Goal: Task Accomplishment & Management: Use online tool/utility

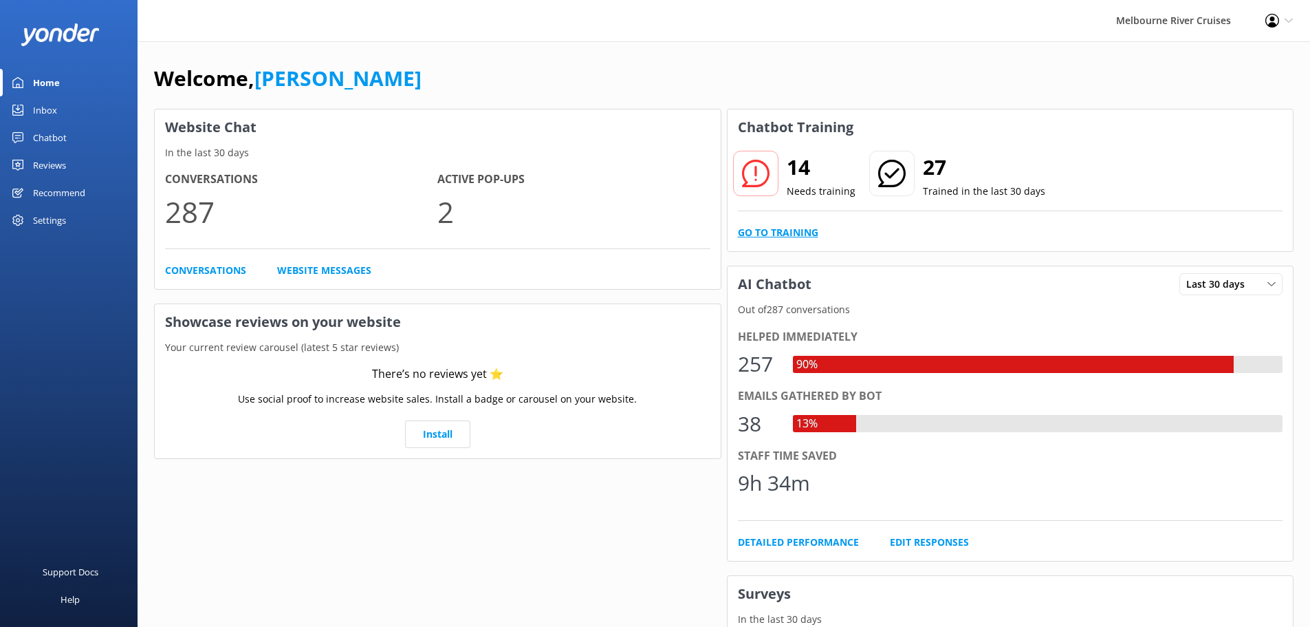
click at [775, 233] on link "Go to Training" at bounding box center [778, 232] width 80 height 15
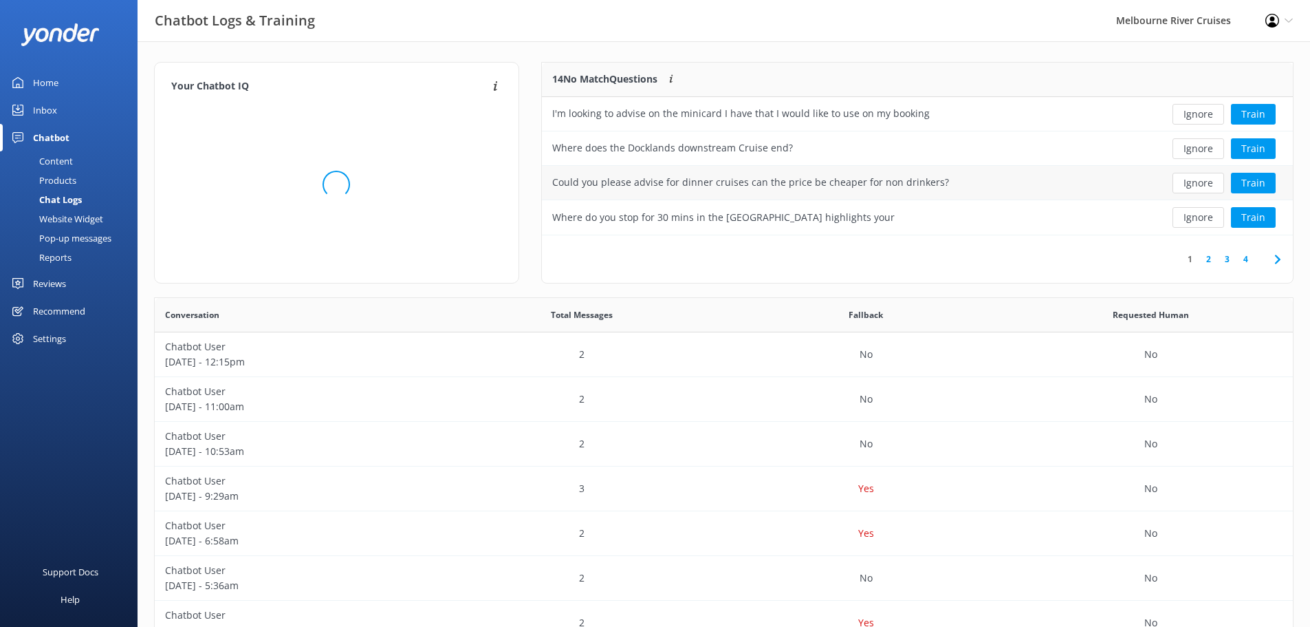
scroll to position [472, 1128]
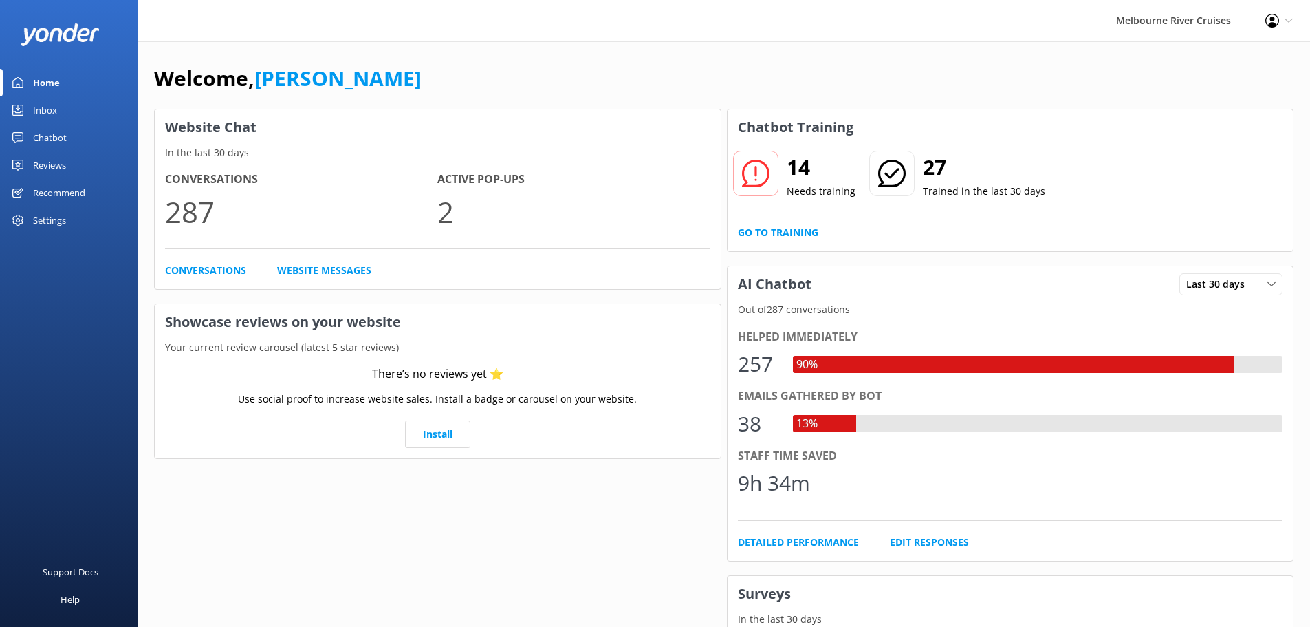
click at [56, 113] on div "Inbox" at bounding box center [45, 110] width 24 height 28
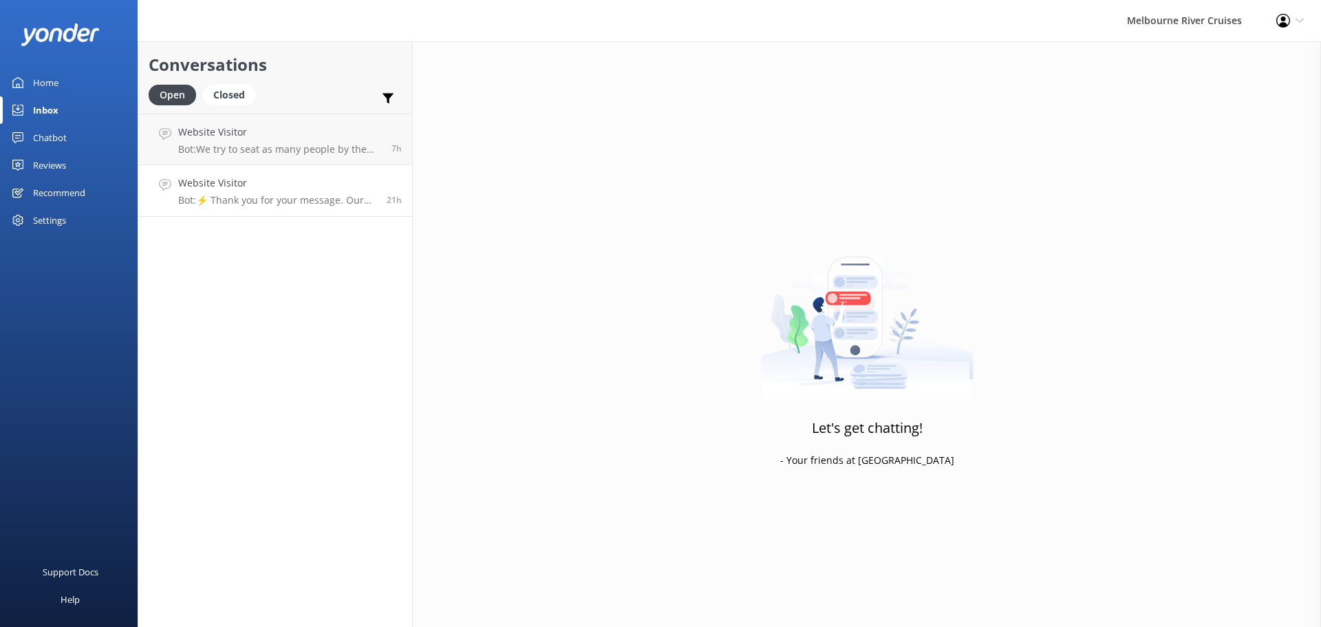
click at [301, 173] on link "Website Visitor Bot: ⚡ Thank you for your message. Our office hours are Mon - F…" at bounding box center [275, 191] width 274 height 52
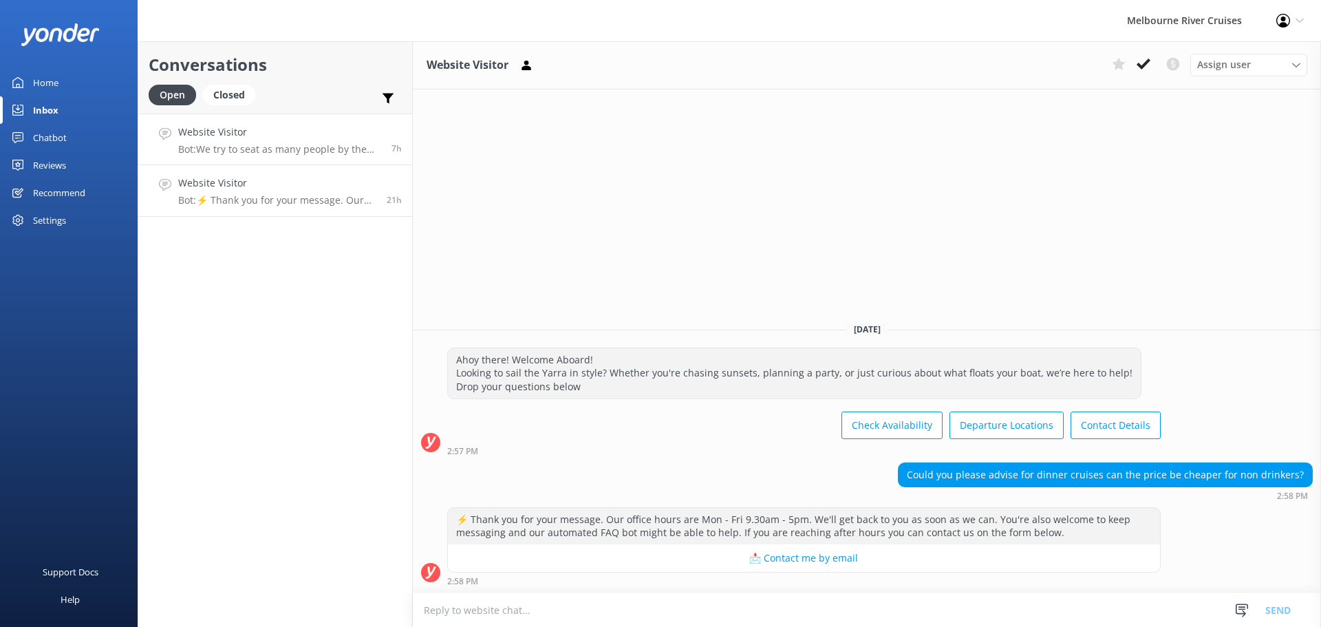
click at [268, 136] on h4 "Website Visitor" at bounding box center [279, 131] width 203 height 15
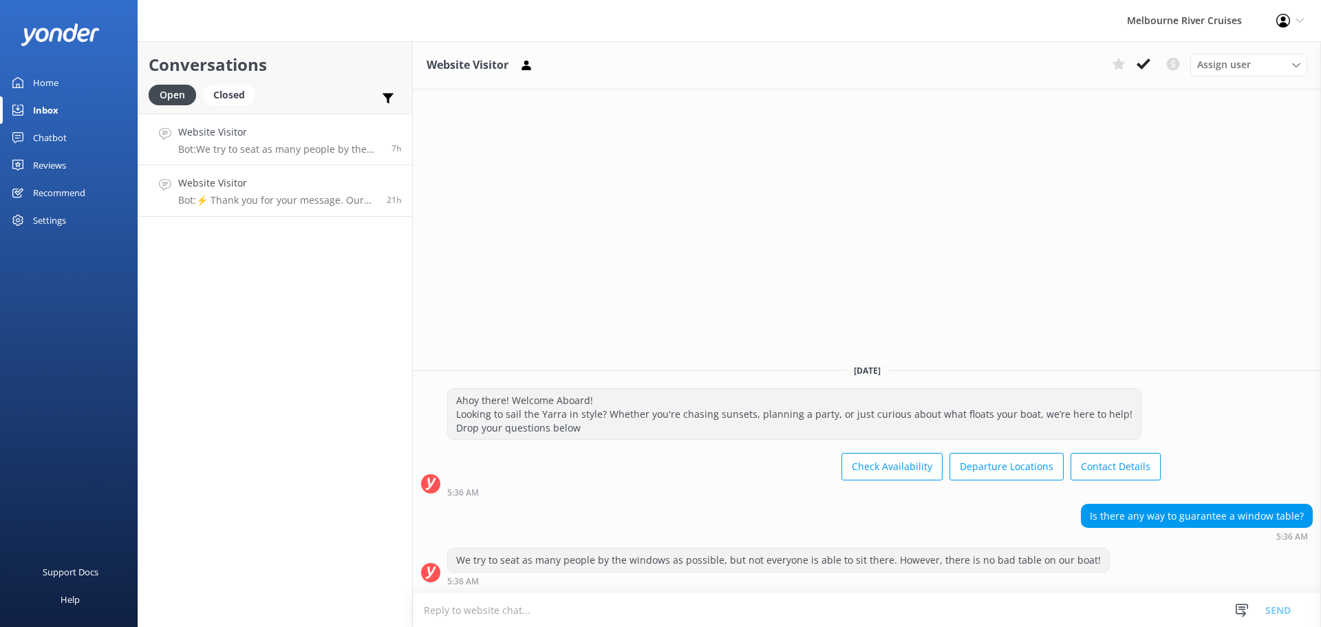
click at [276, 195] on p "Bot: ⚡ Thank you for your message. Our office hours are Mon - Fri 9.30am - 5pm.…" at bounding box center [277, 200] width 198 height 12
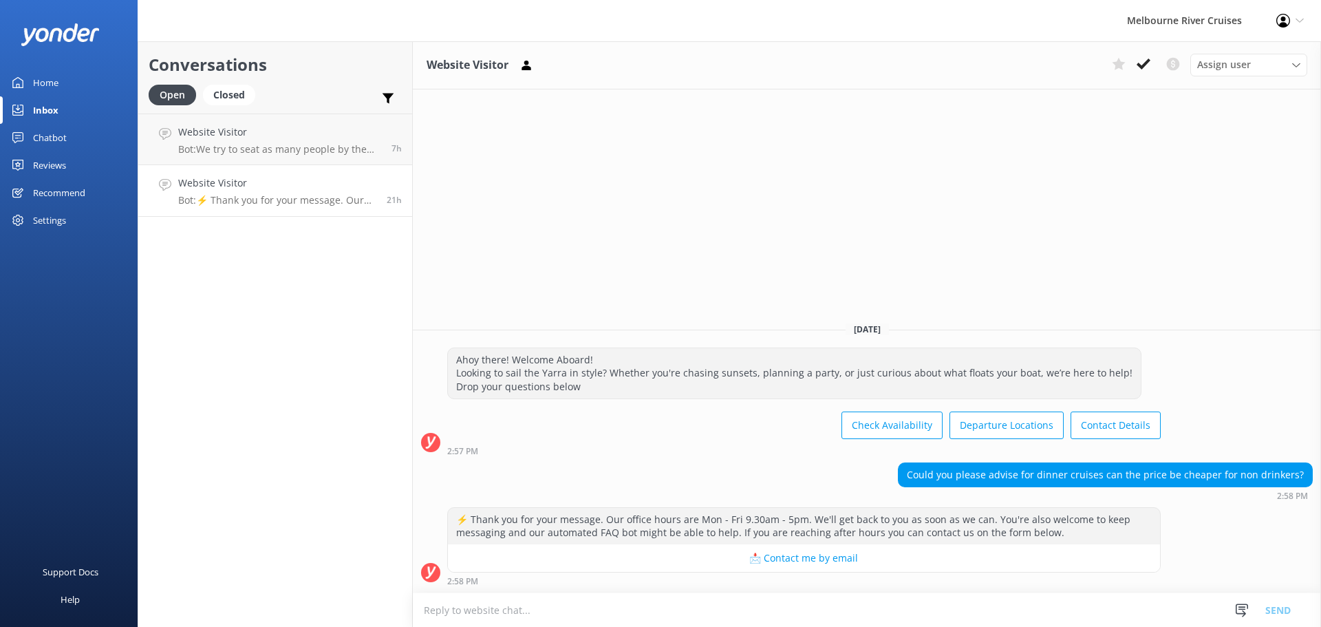
click at [213, 69] on h2 "Conversations" at bounding box center [275, 65] width 253 height 26
click at [231, 92] on div "Closed" at bounding box center [229, 95] width 52 height 21
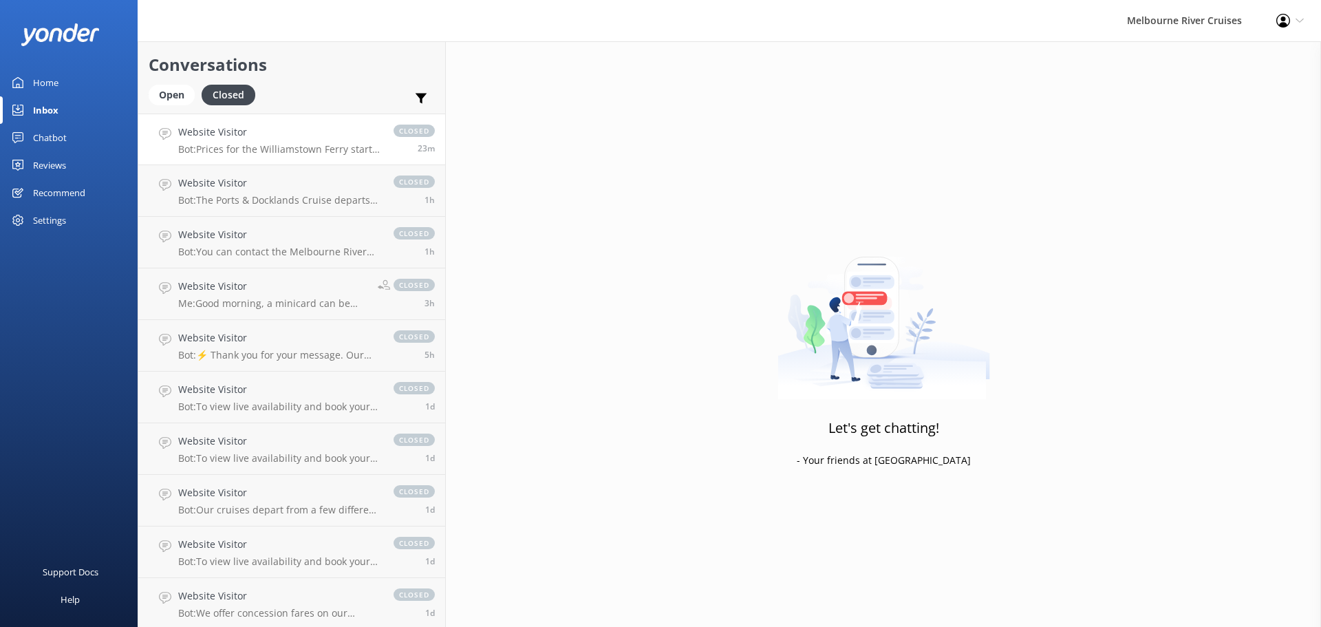
click at [288, 142] on div "Website Visitor Bot: Prices for the Williamstown Ferry start from $35 one way a…" at bounding box center [279, 139] width 202 height 30
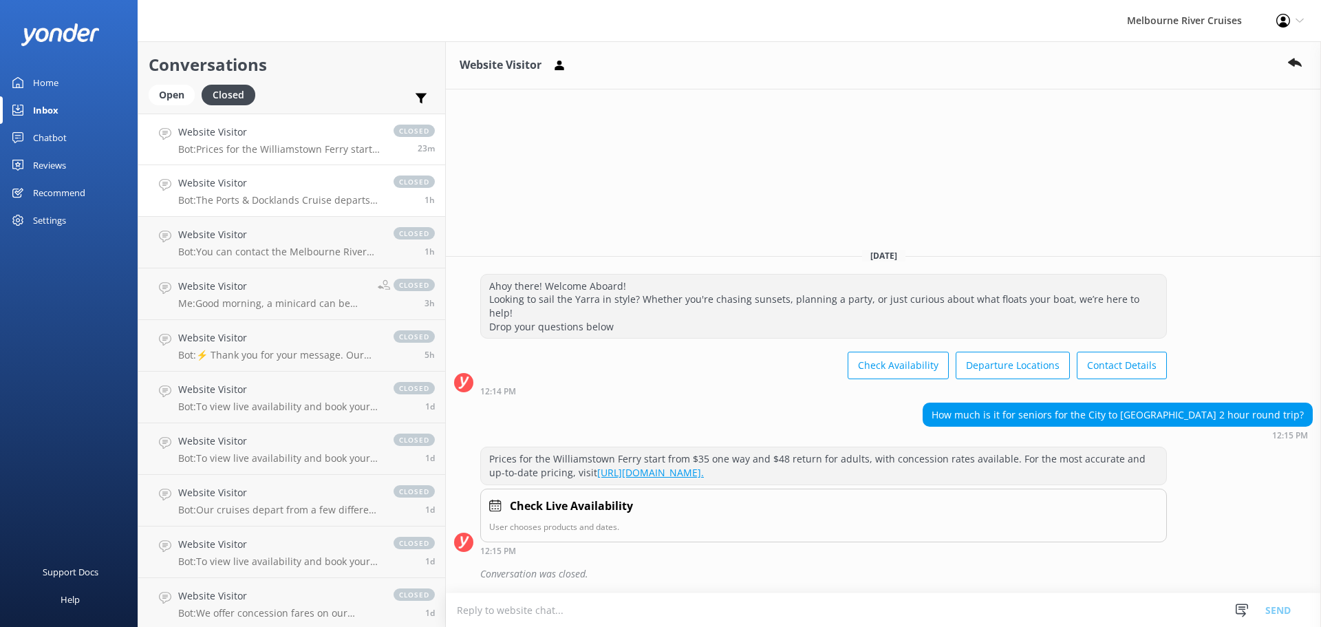
click at [285, 187] on h4 "Website Visitor" at bounding box center [279, 182] width 202 height 15
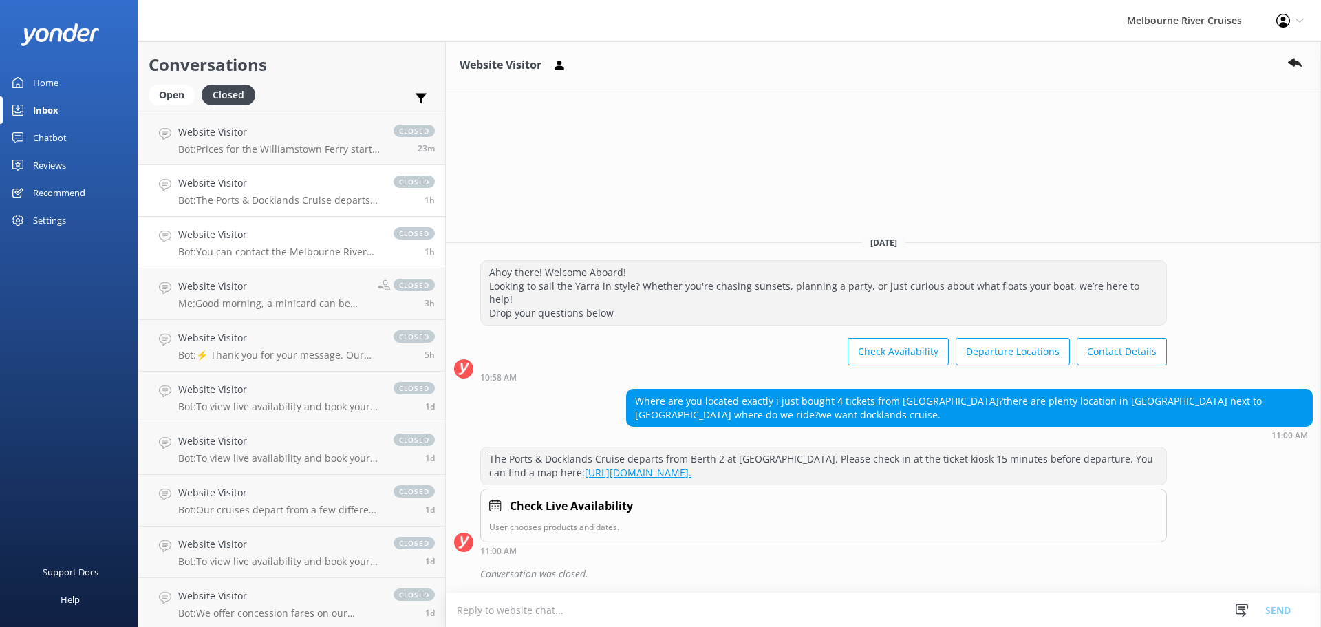
click at [290, 242] on div "Website Visitor Bot: You can contact the Melbourne River Cruises team by emaili…" at bounding box center [279, 242] width 202 height 30
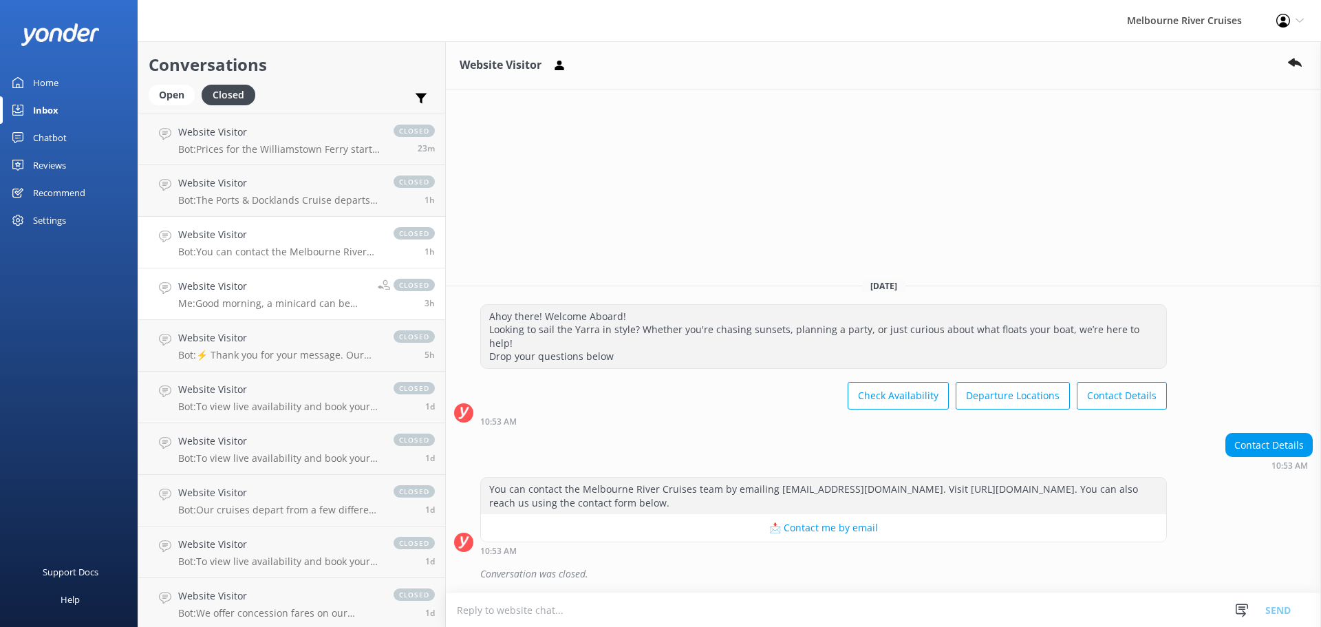
click at [301, 301] on p "Me: Good morning, a minicard can be redeemed only at the ticket kiosk on the da…" at bounding box center [272, 303] width 189 height 12
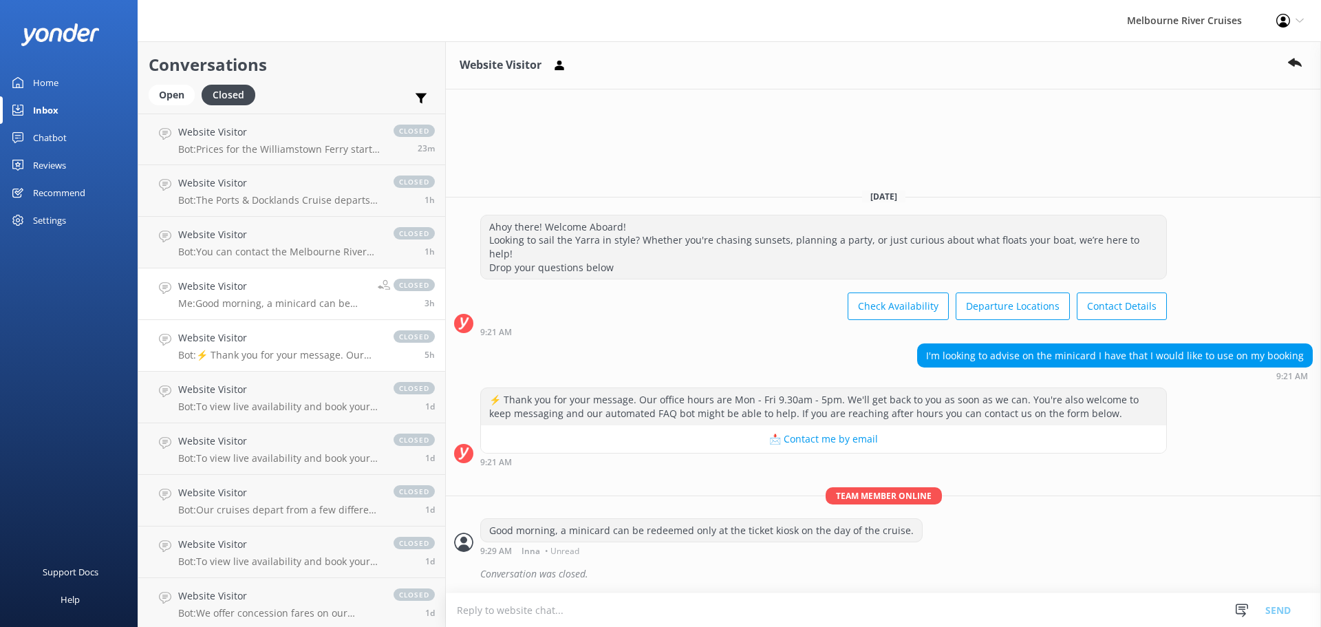
click at [284, 347] on div "Website Visitor Bot: ⚡ Thank you for your message. Our office hours are Mon - F…" at bounding box center [279, 345] width 202 height 30
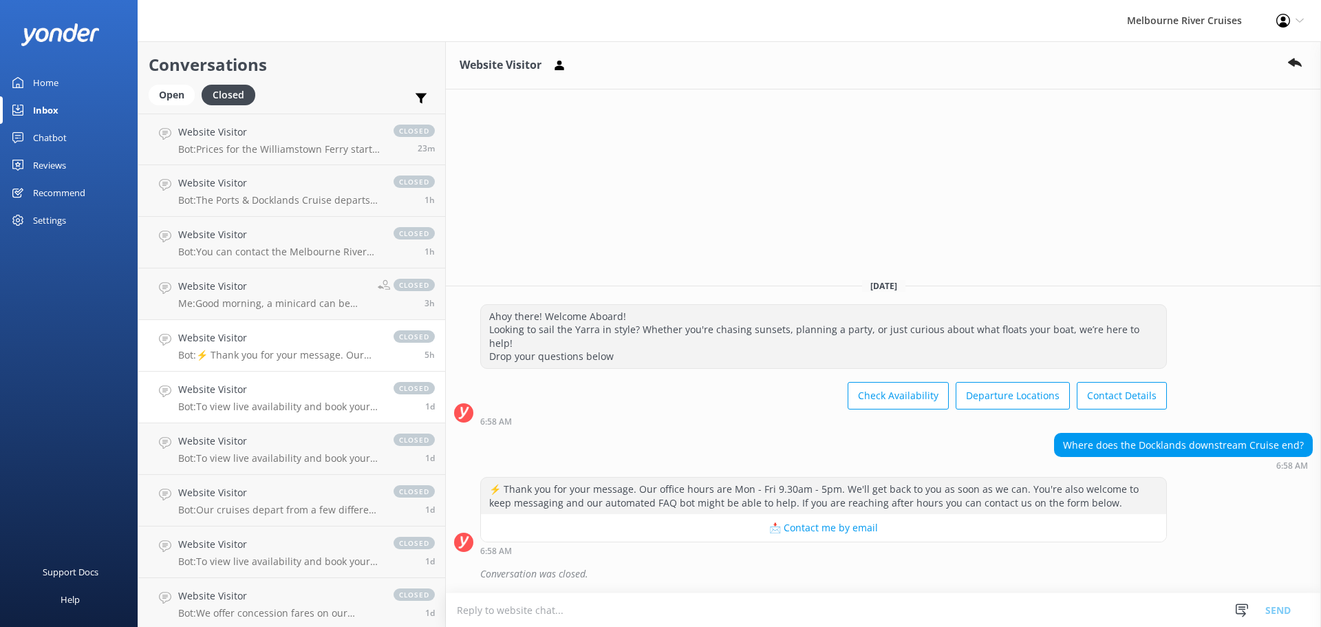
click at [291, 402] on p "Bot: To view live availability and book your Melbourne River Cruise experience,…" at bounding box center [279, 406] width 202 height 12
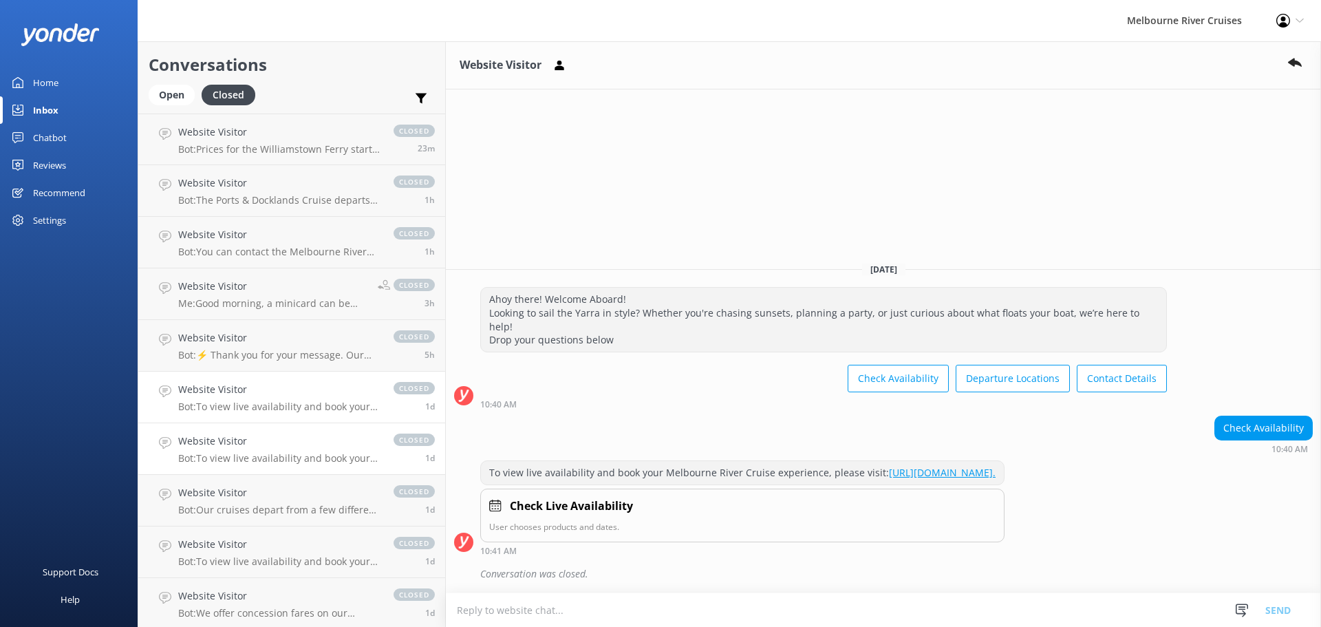
click at [271, 443] on h4 "Website Visitor" at bounding box center [279, 440] width 202 height 15
click at [65, 80] on link "Home" at bounding box center [69, 83] width 138 height 28
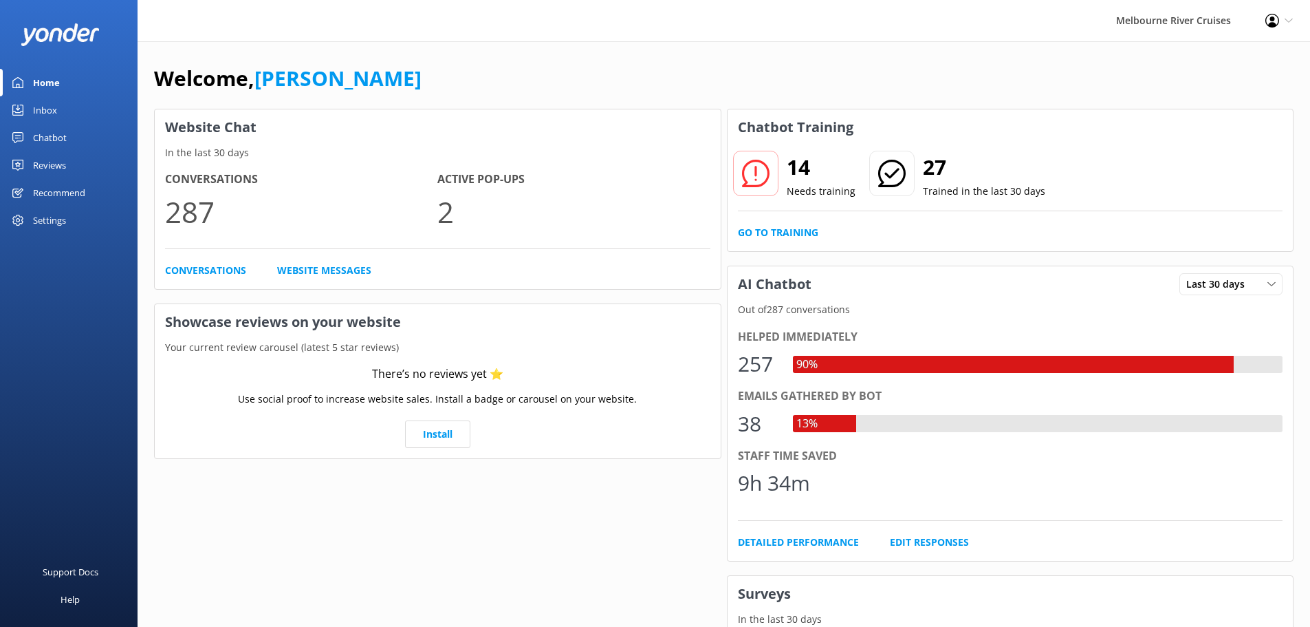
click at [72, 107] on link "Inbox" at bounding box center [69, 110] width 138 height 28
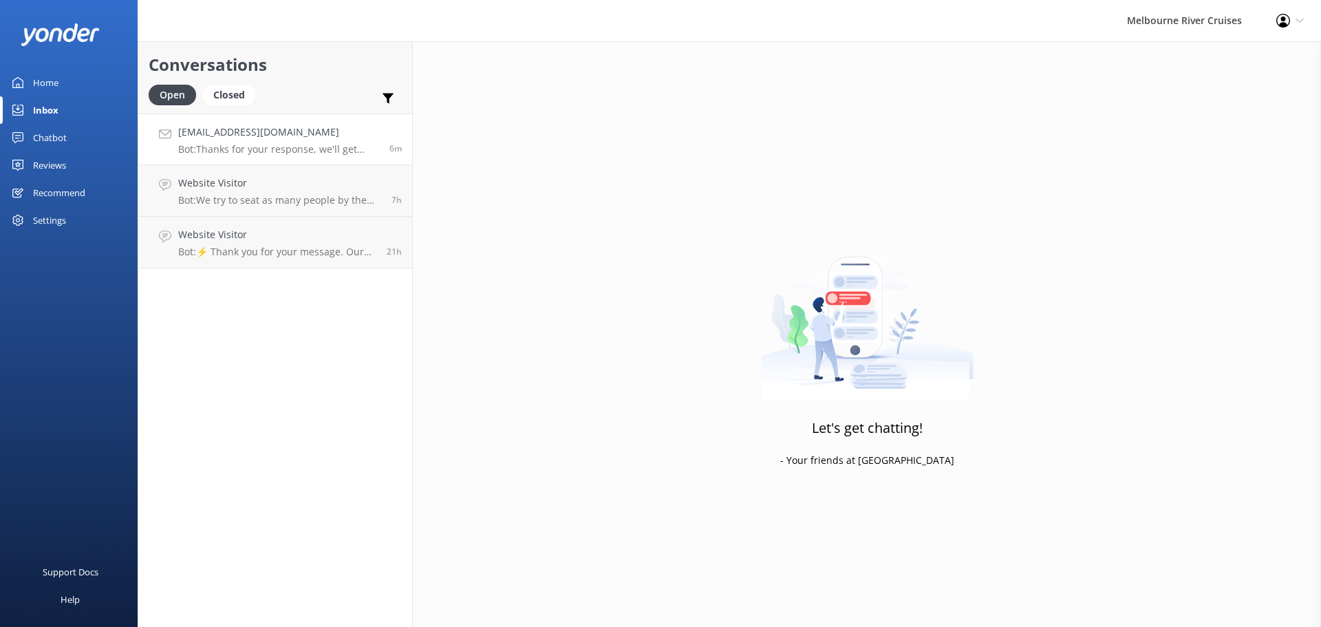
click at [281, 134] on h4 "[EMAIL_ADDRESS][DOMAIN_NAME]" at bounding box center [278, 131] width 201 height 15
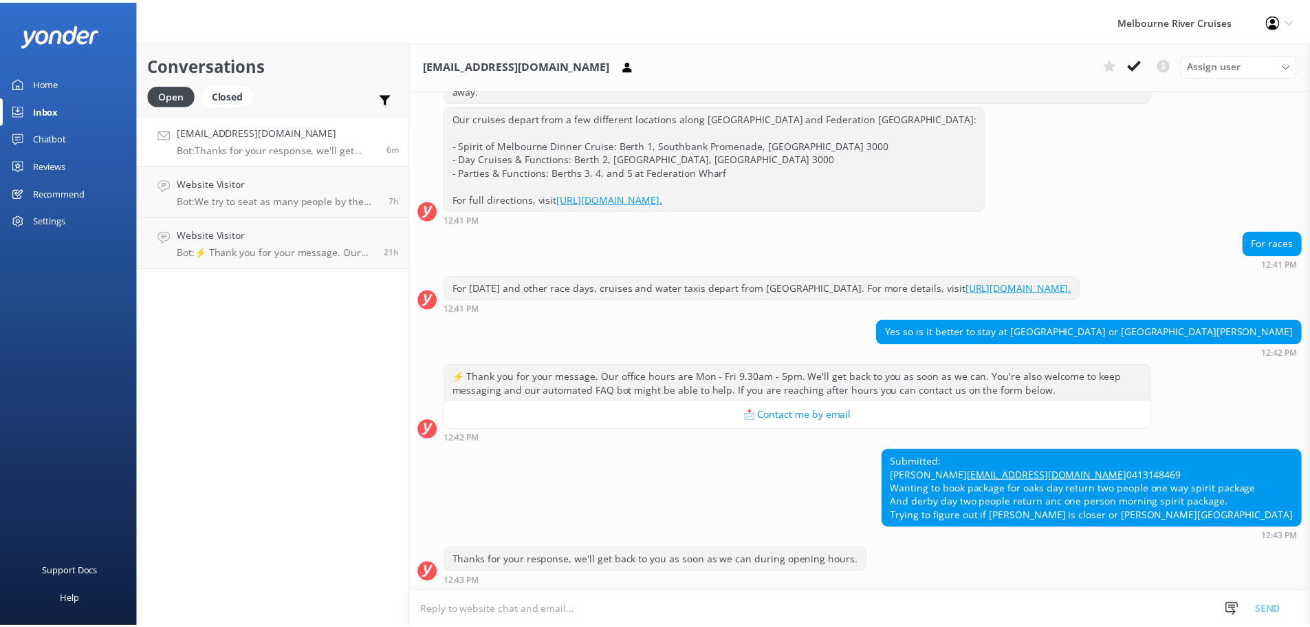
scroll to position [276, 0]
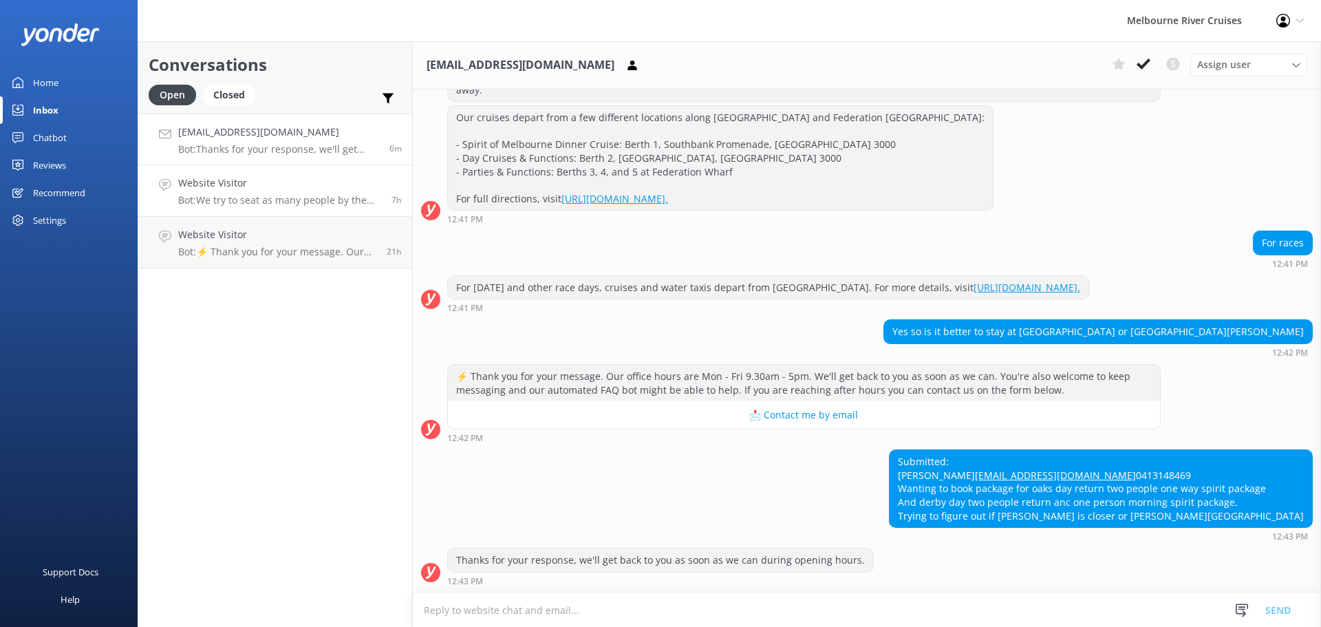
click at [306, 180] on h4 "Website Visitor" at bounding box center [279, 182] width 203 height 15
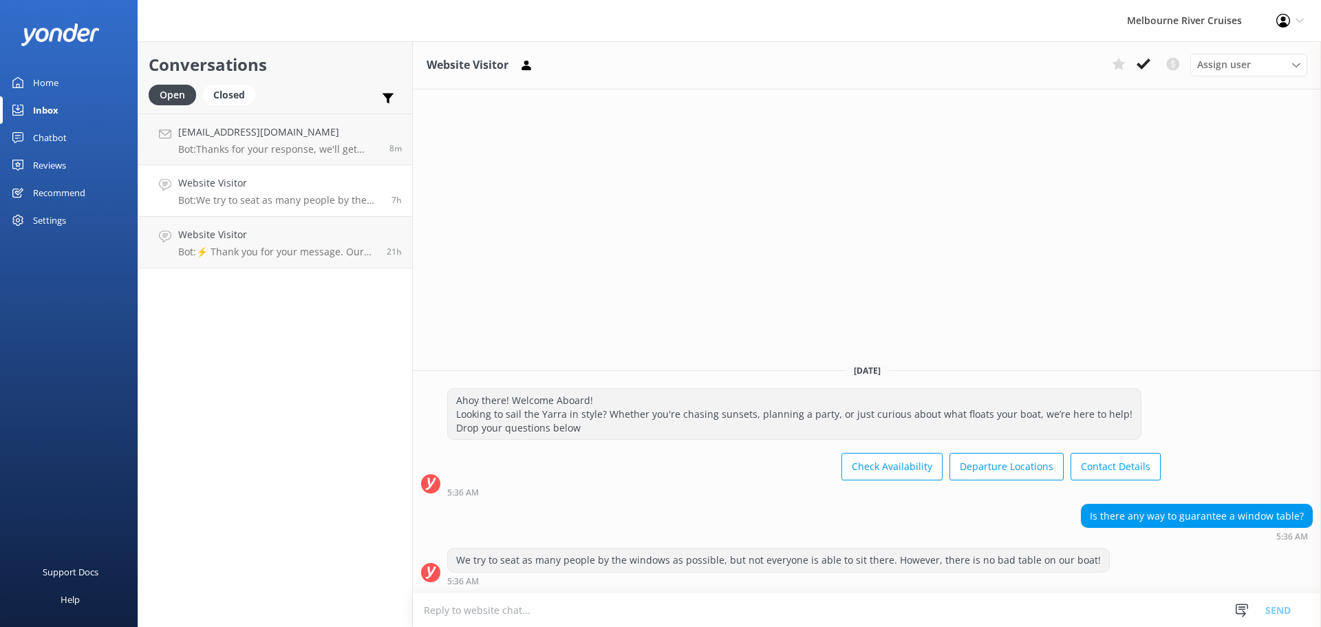
click at [24, 80] on link "Home" at bounding box center [69, 83] width 138 height 28
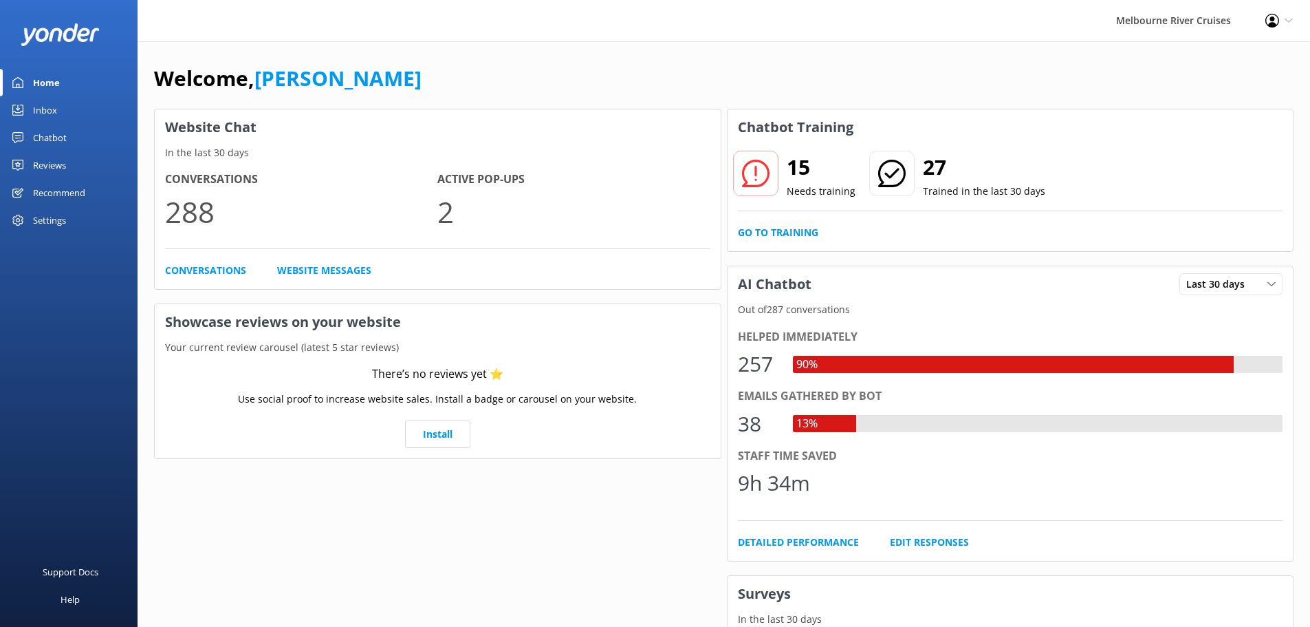
click at [58, 112] on link "Inbox" at bounding box center [69, 110] width 138 height 28
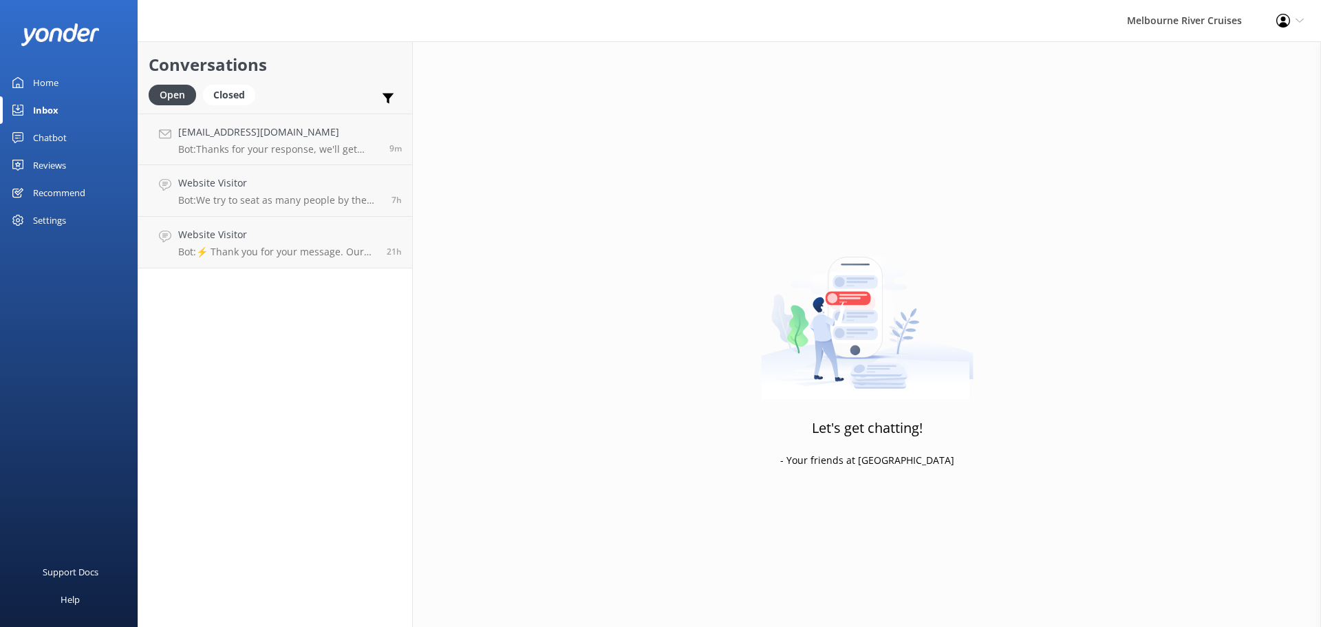
click at [54, 131] on div "Chatbot" at bounding box center [50, 138] width 34 height 28
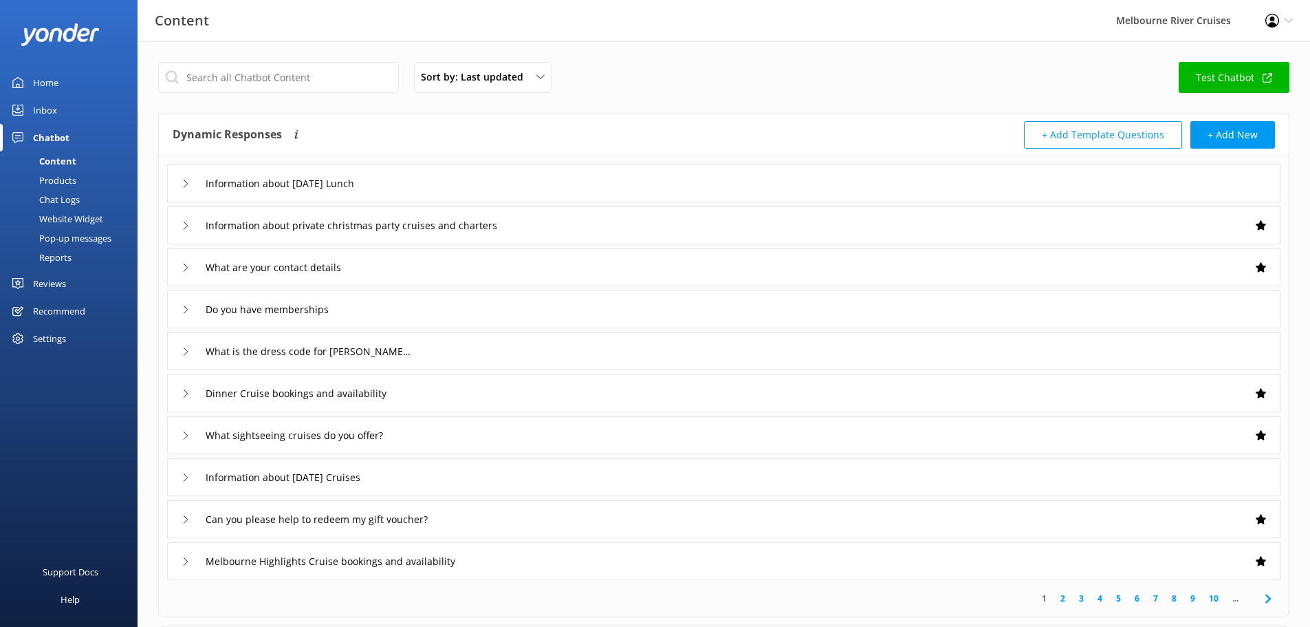
click at [64, 175] on div "Products" at bounding box center [42, 180] width 68 height 19
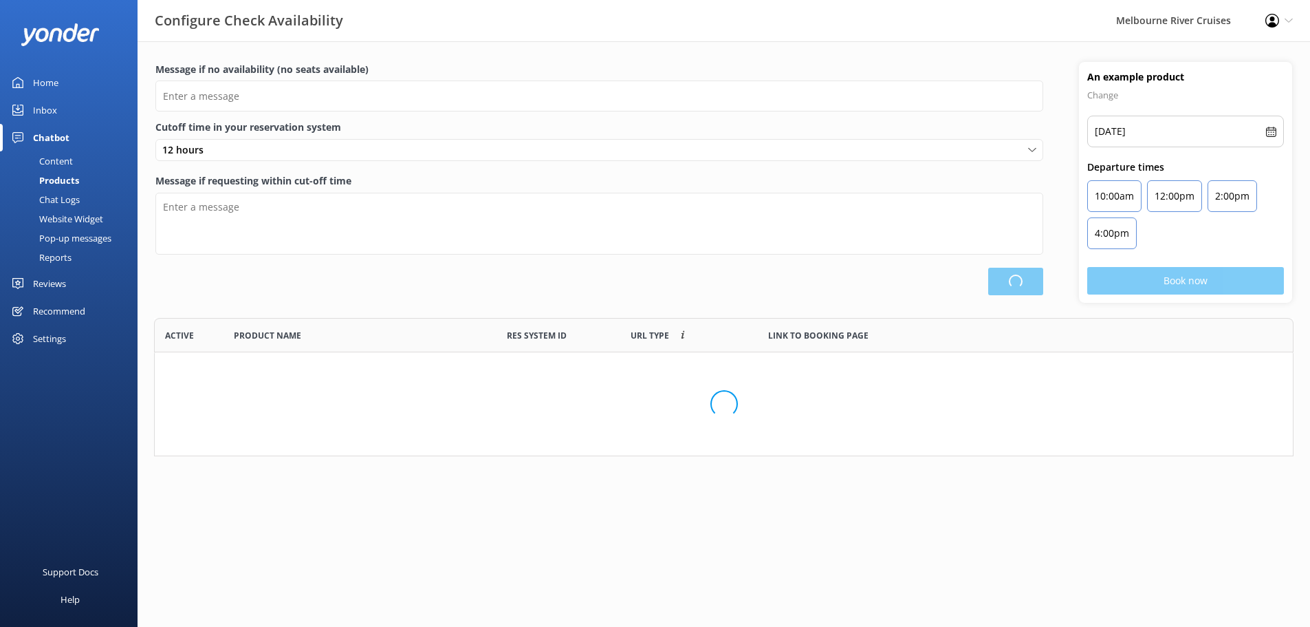
scroll to position [128, 1129]
type input "There are no seats available, please check an alternative day"
type textarea "Our online booking system closes {hours} prior to departure. Please contact us …"
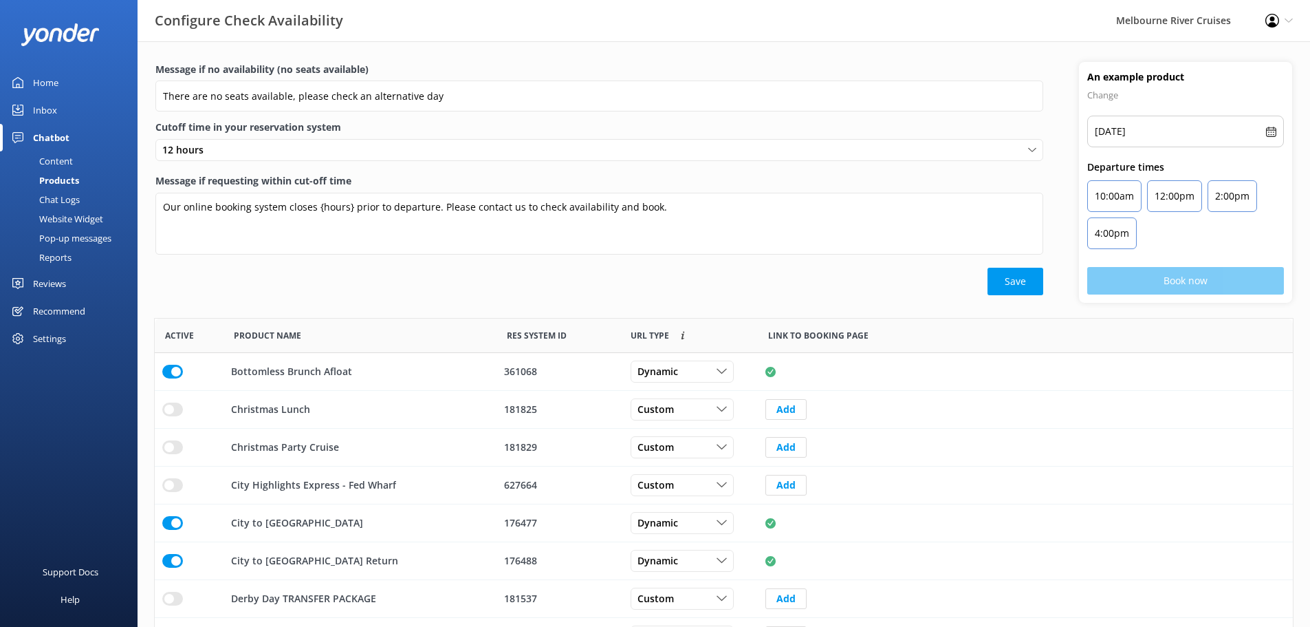
scroll to position [403, 1128]
click at [389, 154] on div "12 hours" at bounding box center [599, 149] width 881 height 15
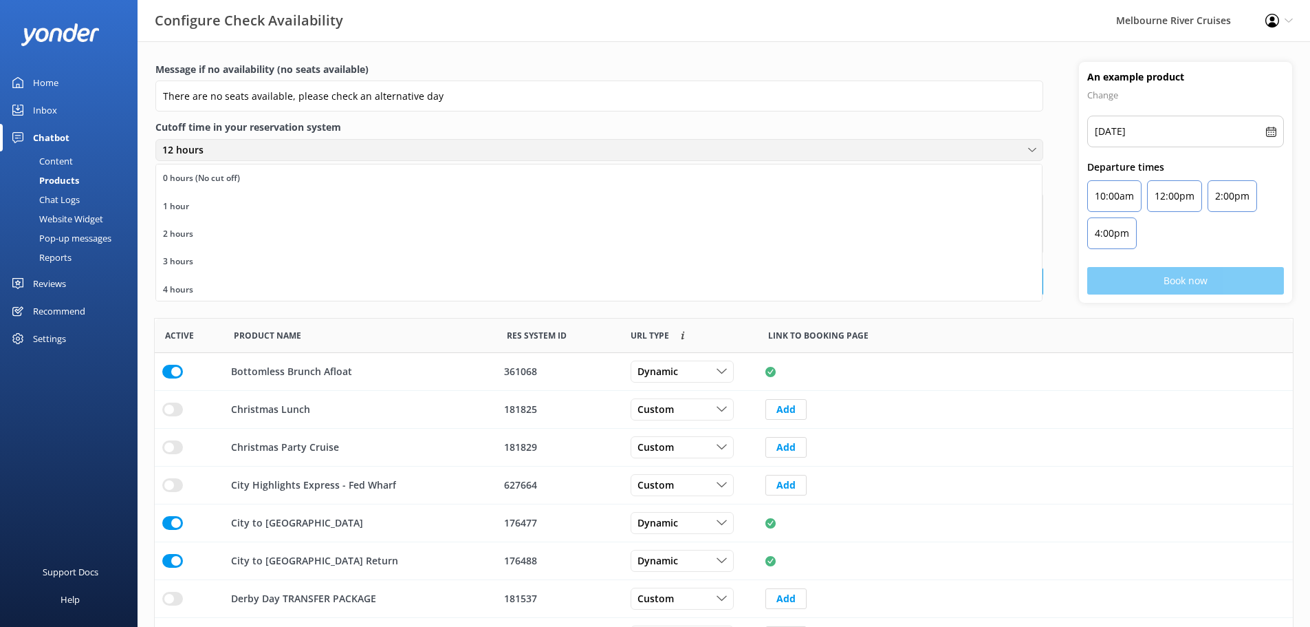
click at [389, 154] on div "12 hours" at bounding box center [599, 149] width 881 height 15
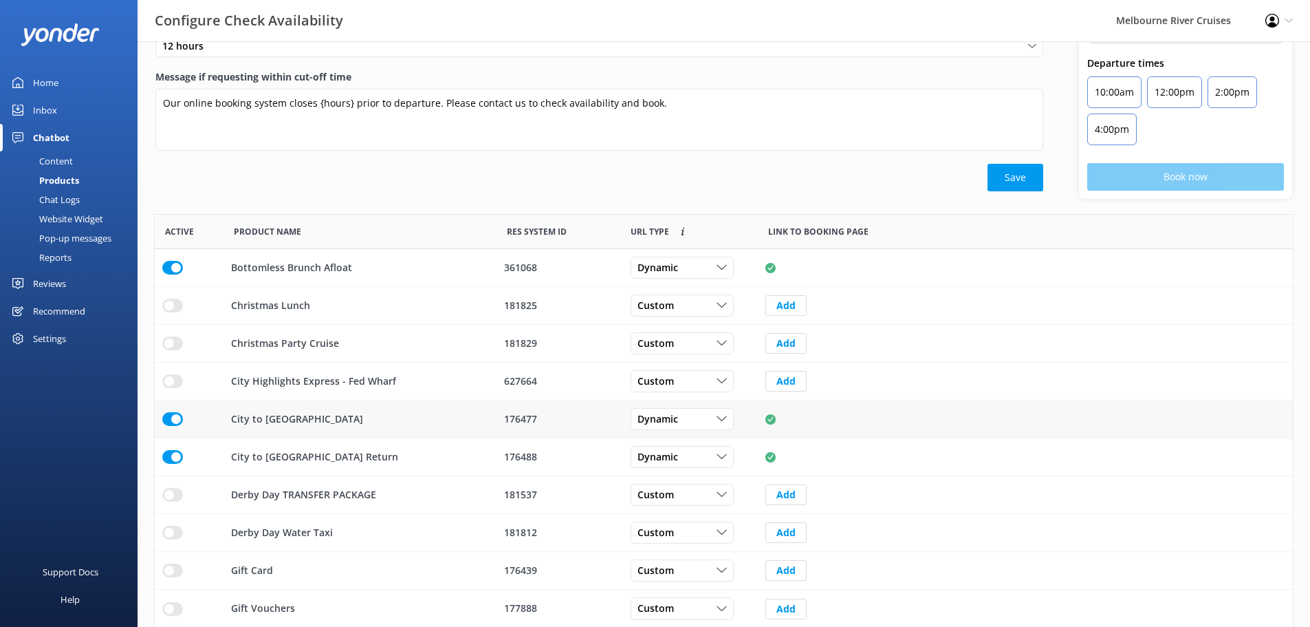
scroll to position [138, 0]
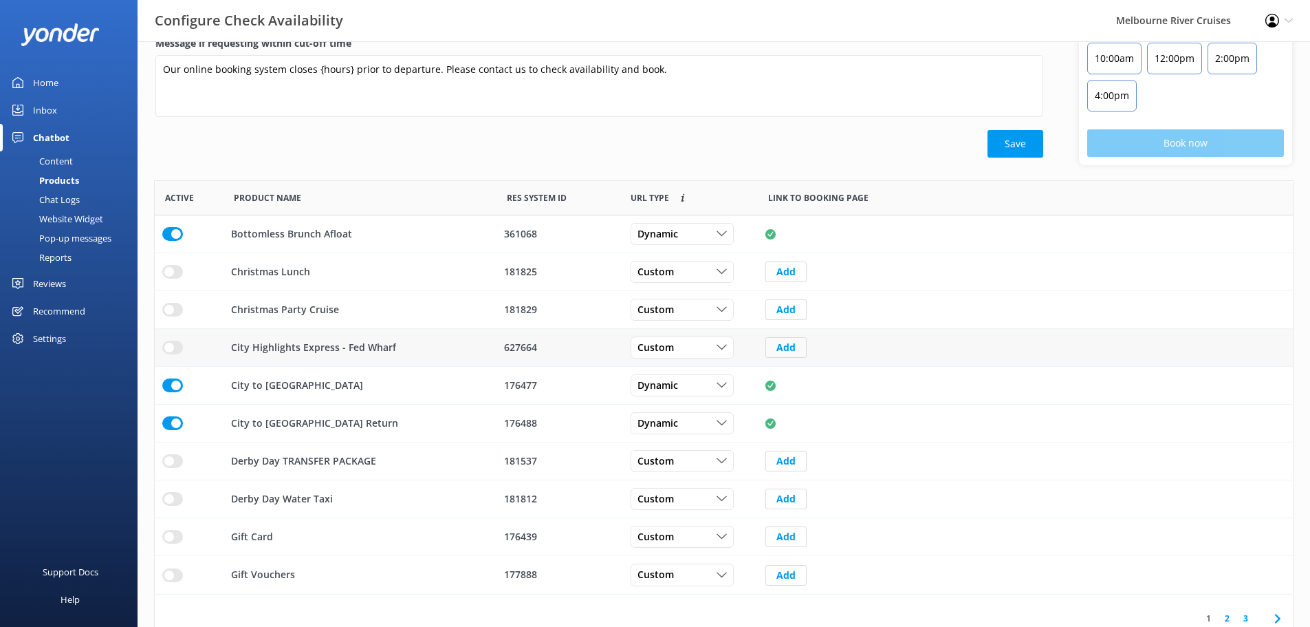
click at [798, 347] on button "Add" at bounding box center [786, 347] width 41 height 21
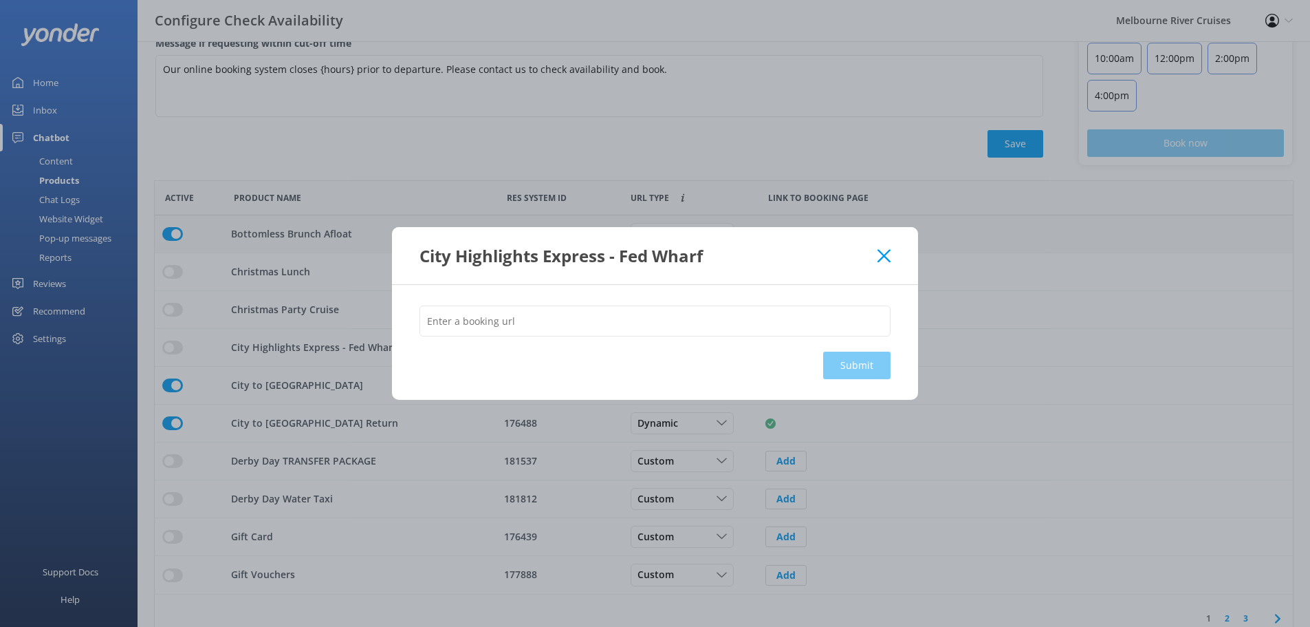
click at [889, 252] on icon at bounding box center [884, 256] width 13 height 14
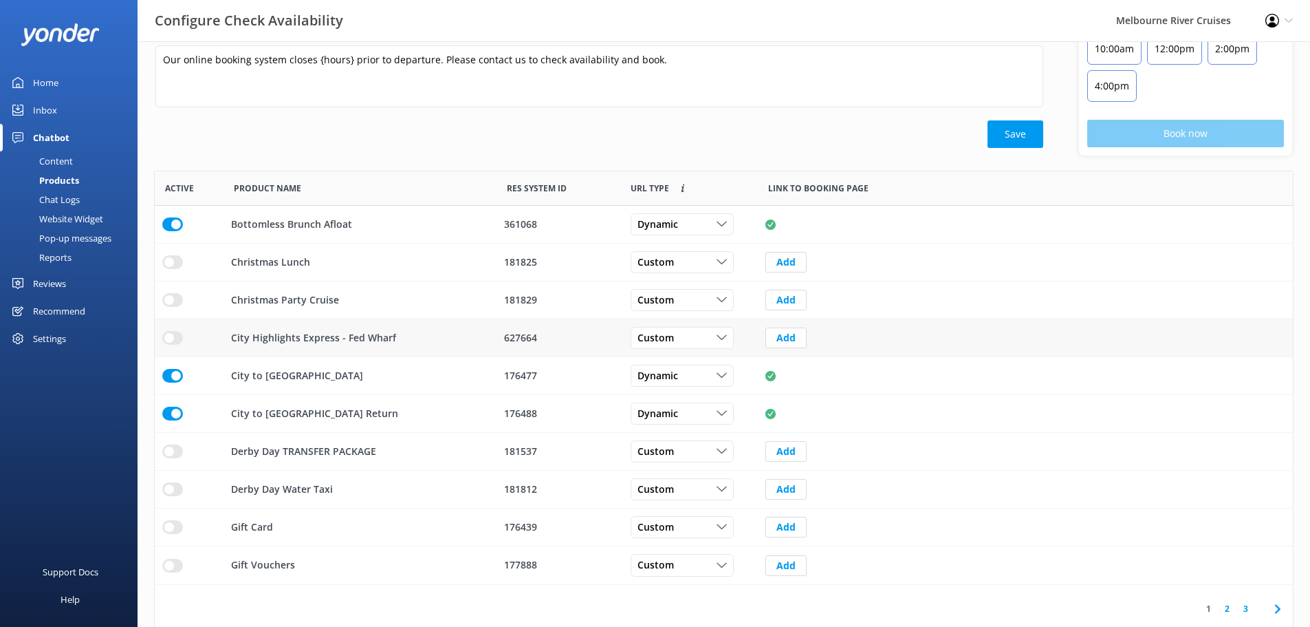
scroll to position [153, 0]
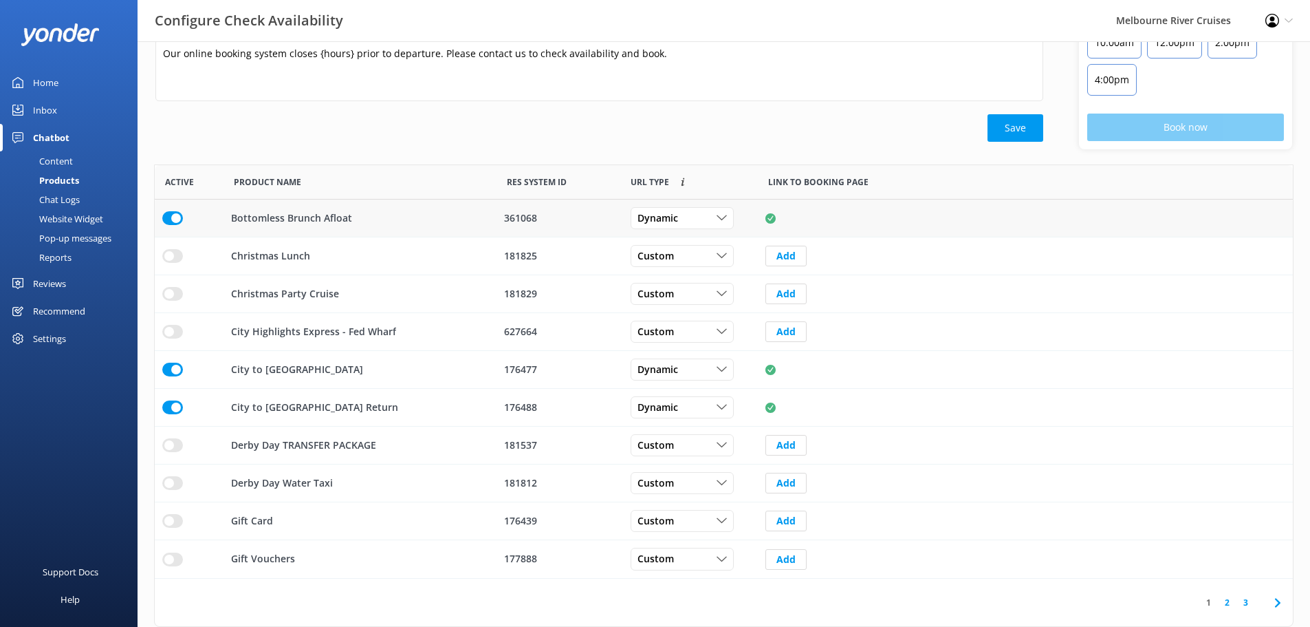
click at [578, 220] on div "361068" at bounding box center [558, 217] width 109 height 15
click at [286, 218] on p "Bottomless Brunch Afloat" at bounding box center [291, 217] width 121 height 15
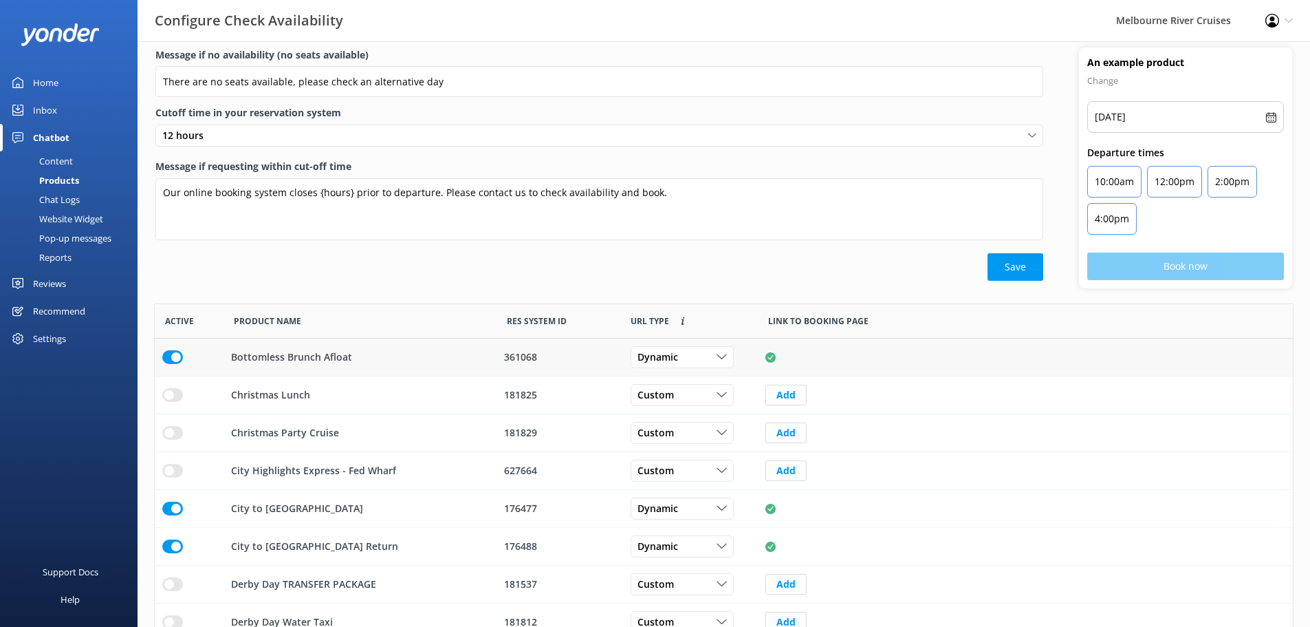
scroll to position [0, 0]
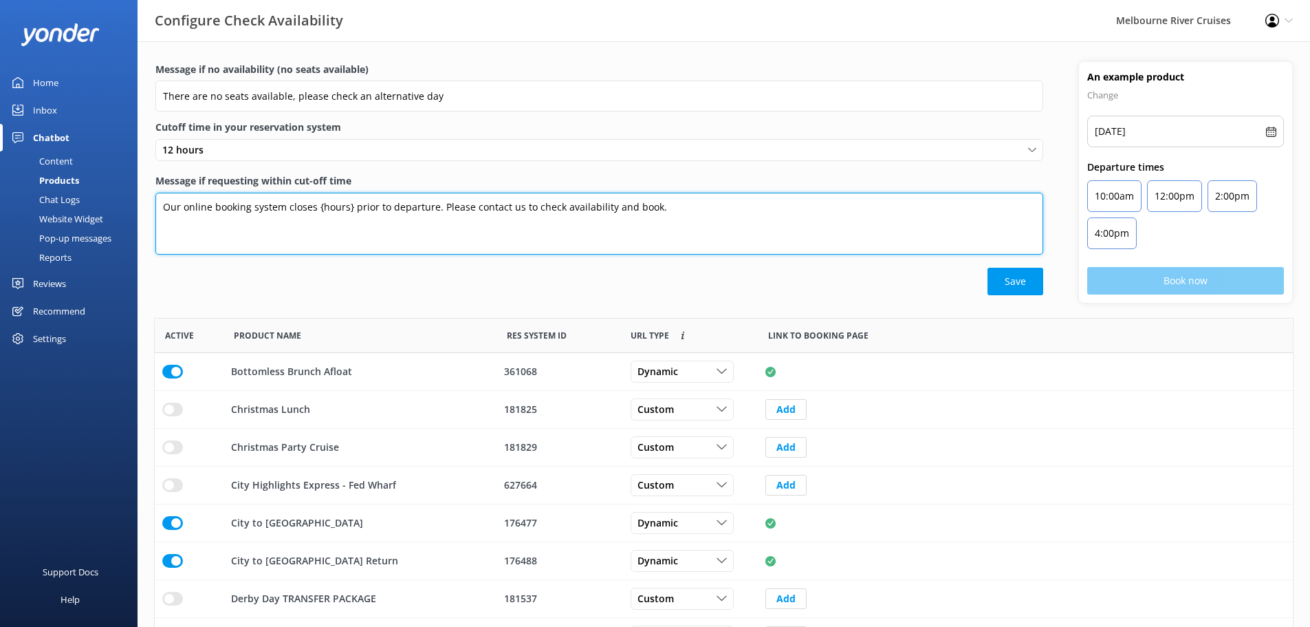
click at [298, 197] on textarea "Our online booking system closes {hours} prior to departure. Please contact us …" at bounding box center [599, 224] width 888 height 62
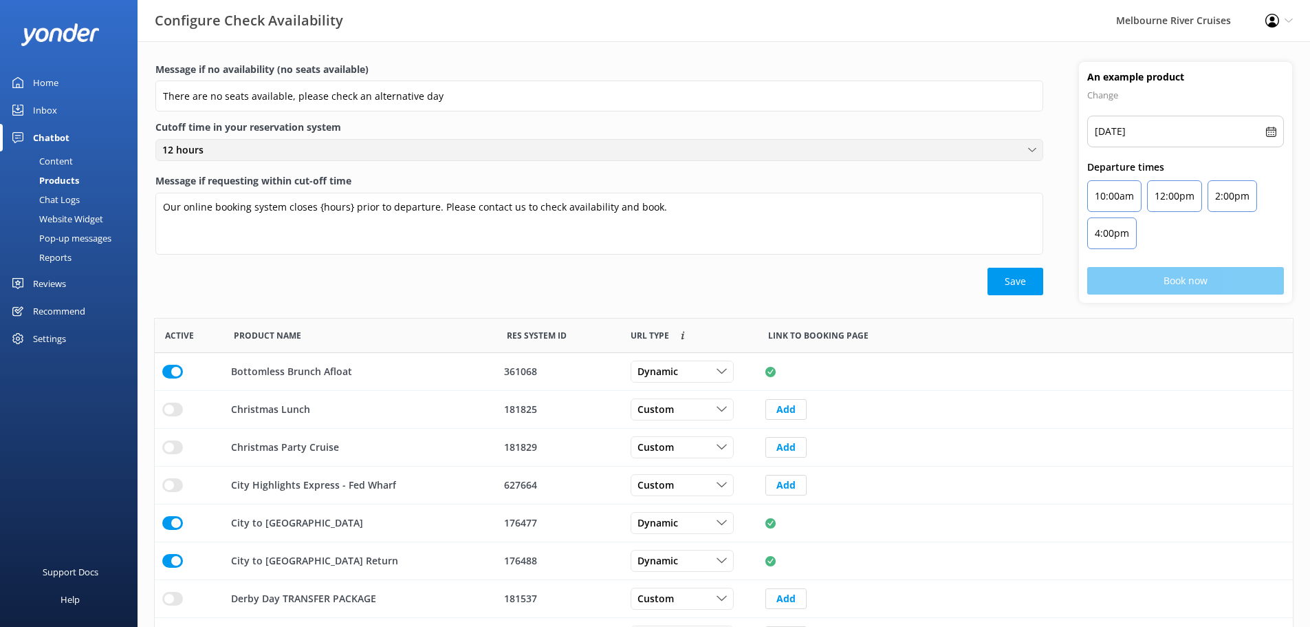
click at [314, 137] on div "Message if no availability (no seats available) There are no seats available, p…" at bounding box center [599, 178] width 888 height 233
click at [322, 147] on div "12 hours" at bounding box center [599, 149] width 881 height 15
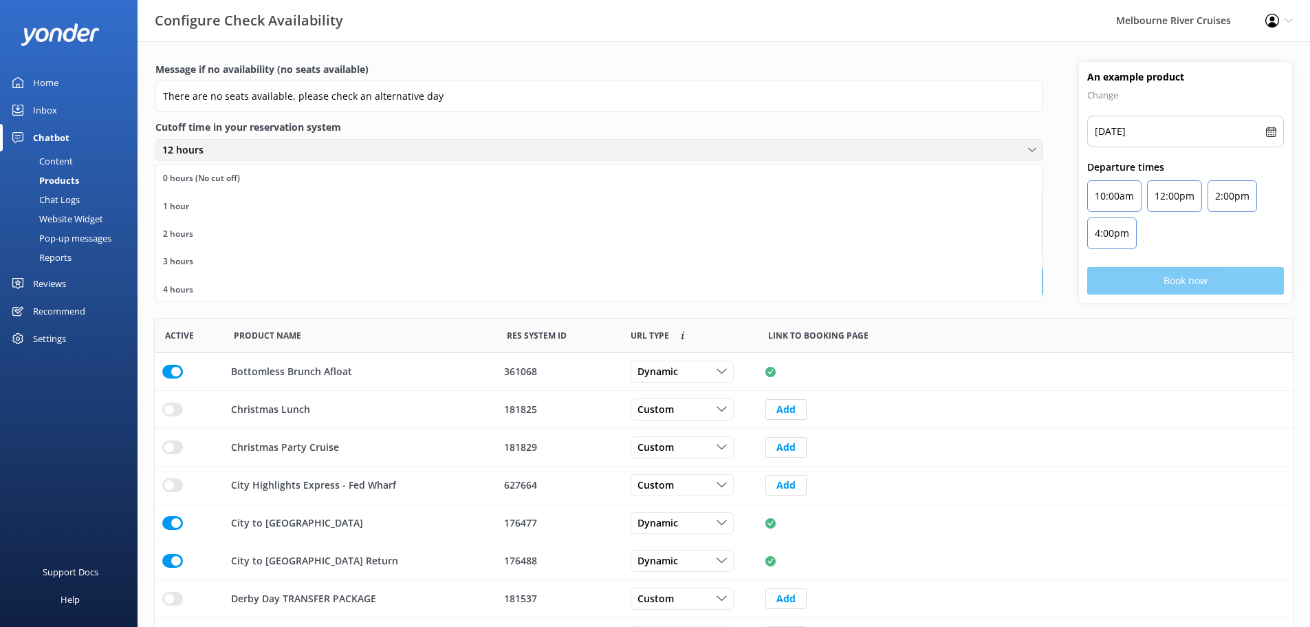
click at [314, 154] on div "12 hours" at bounding box center [599, 149] width 881 height 15
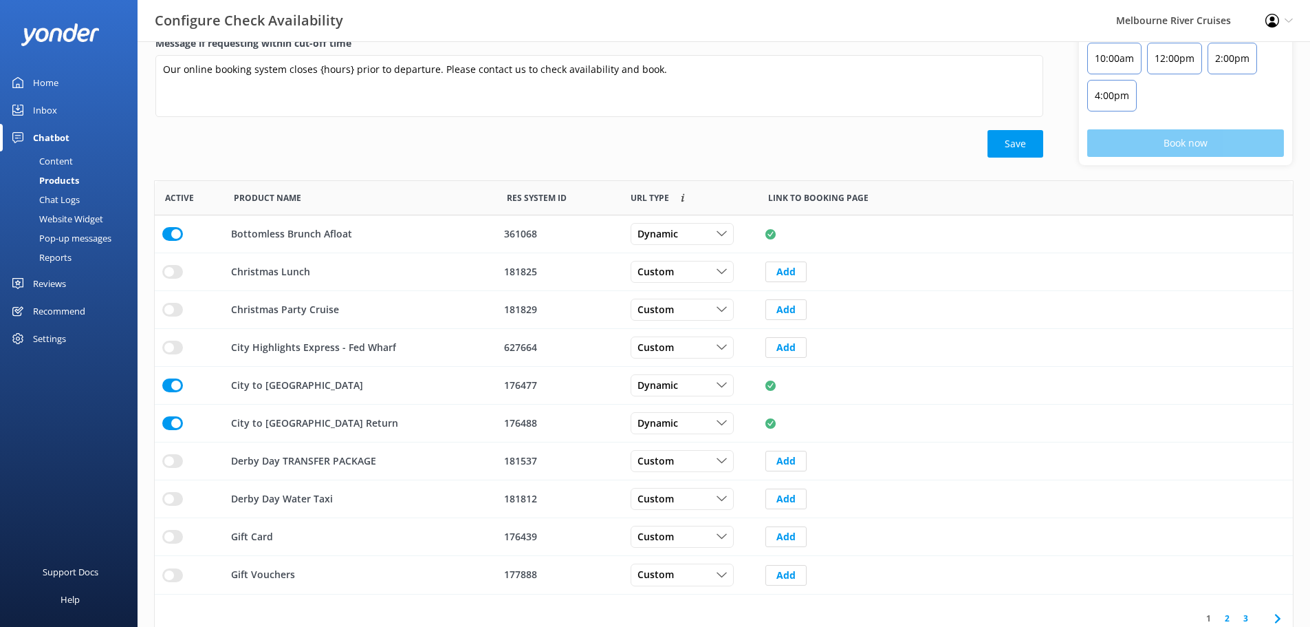
scroll to position [69, 0]
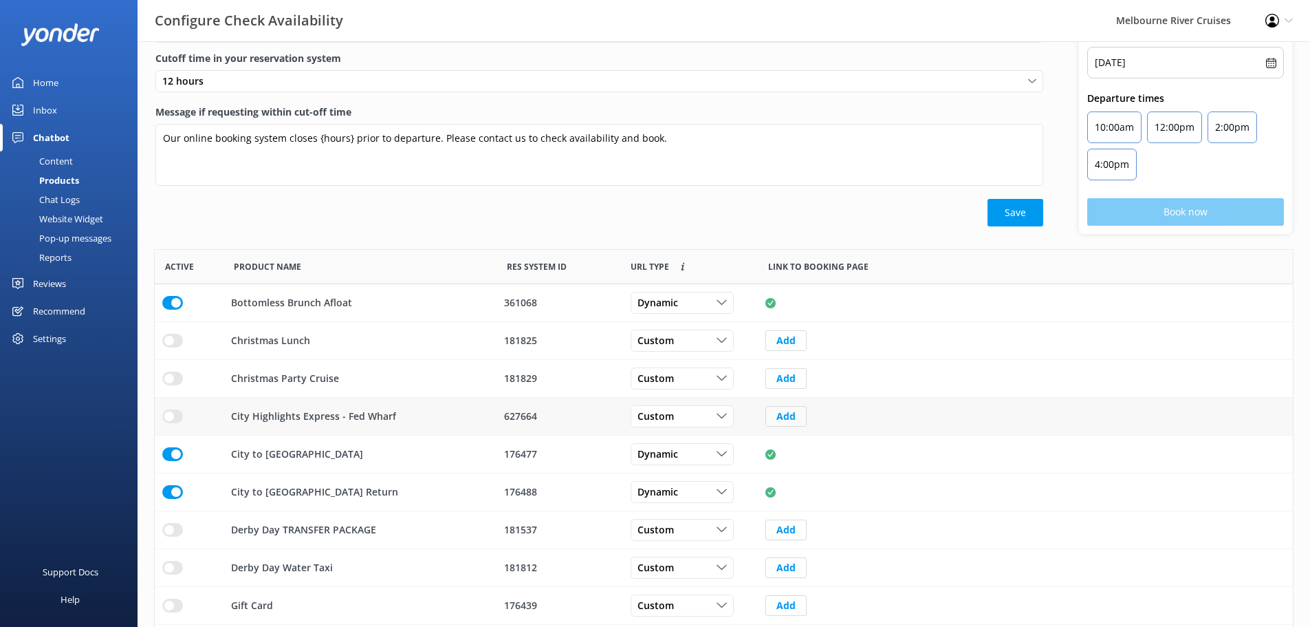
click at [791, 422] on button "Add" at bounding box center [786, 416] width 41 height 21
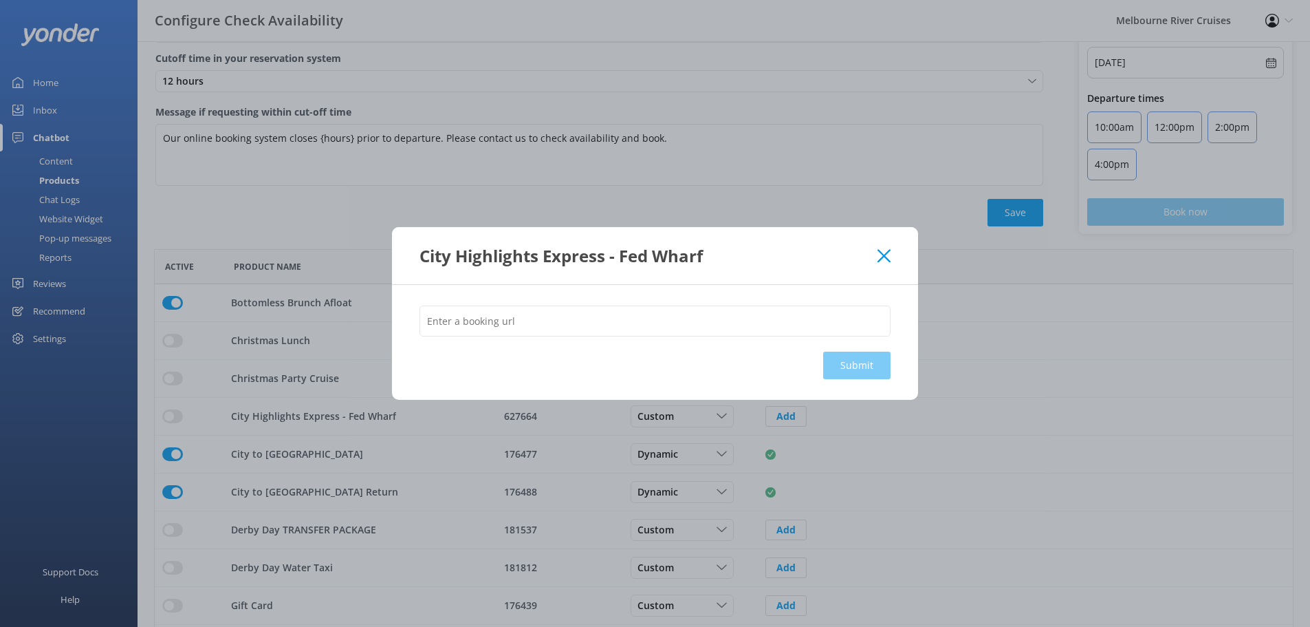
click at [887, 250] on icon at bounding box center [884, 256] width 13 height 14
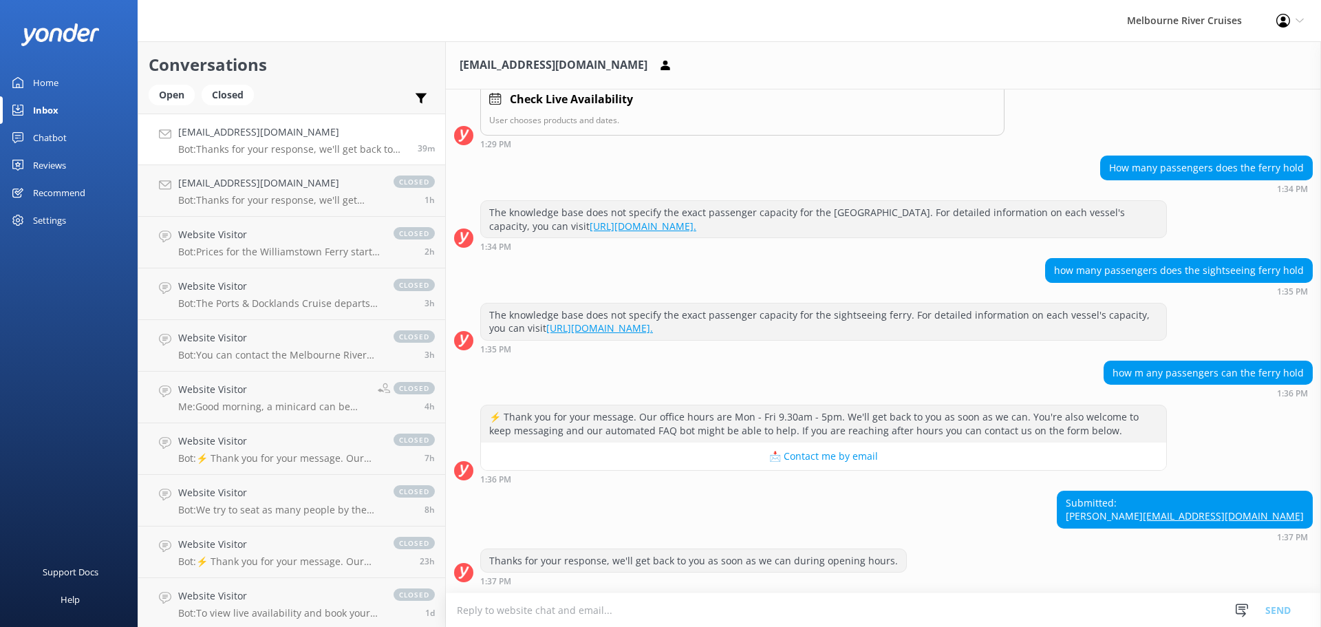
scroll to position [259, 0]
